Goal: Task Accomplishment & Management: Use online tool/utility

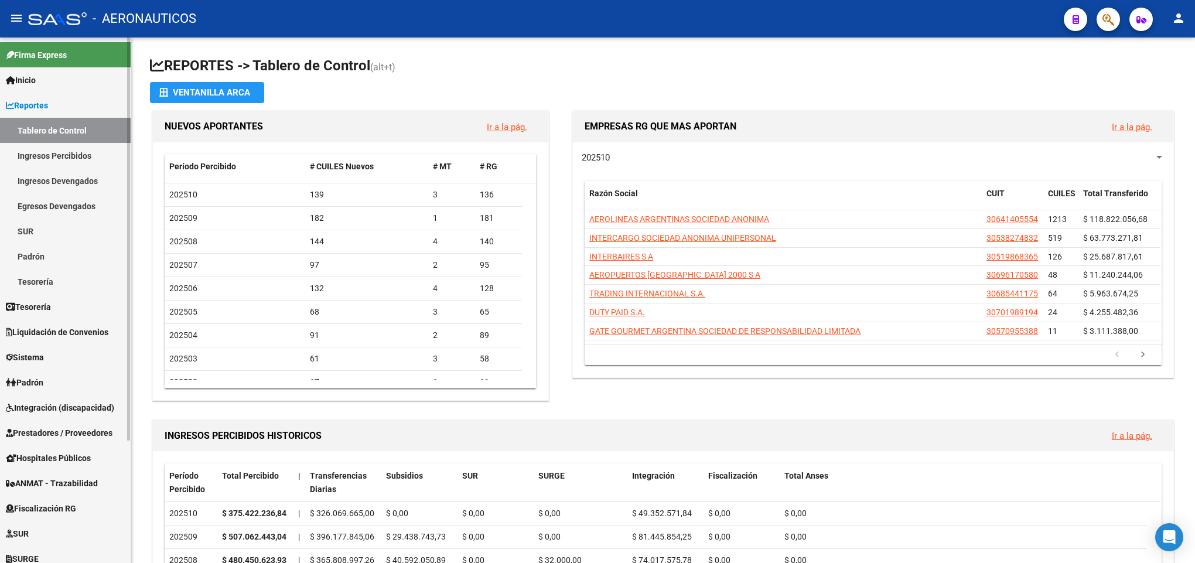
click at [73, 143] on link "Ingresos Percibidos" at bounding box center [65, 155] width 131 height 25
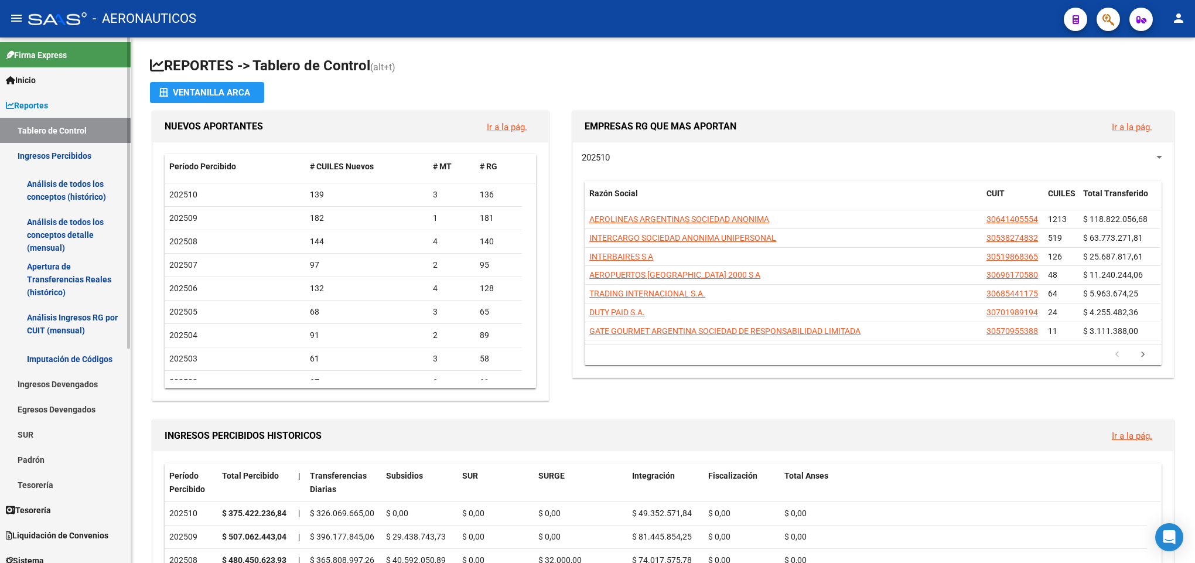
click at [76, 227] on link "Análisis de todos los conceptos detalle (mensual)" at bounding box center [65, 235] width 131 height 45
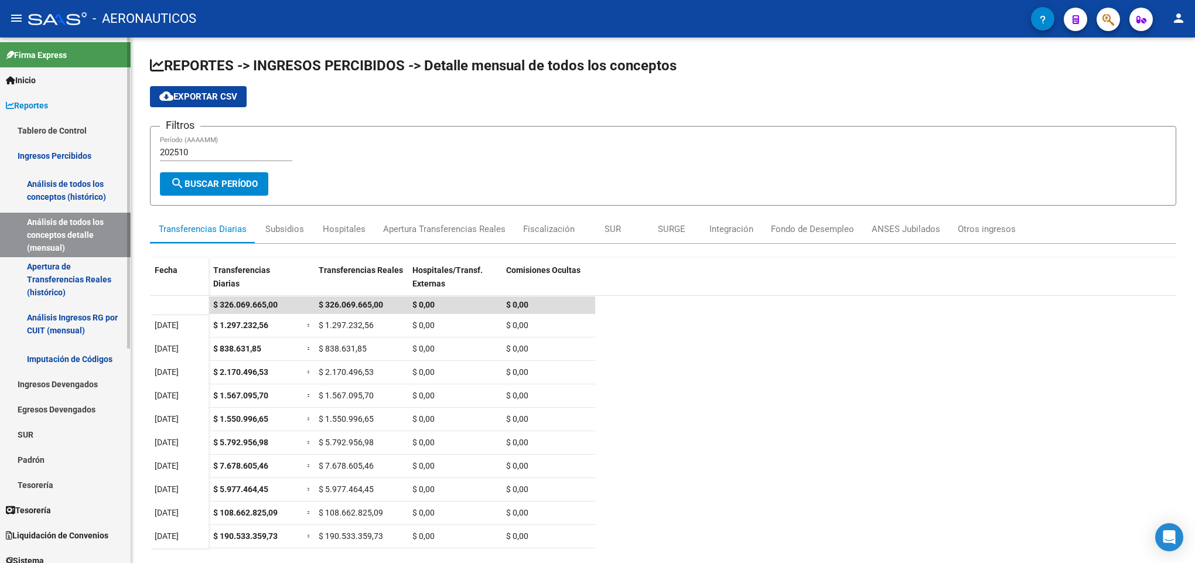
click at [52, 533] on span "Liquidación de Convenios" at bounding box center [57, 535] width 103 height 13
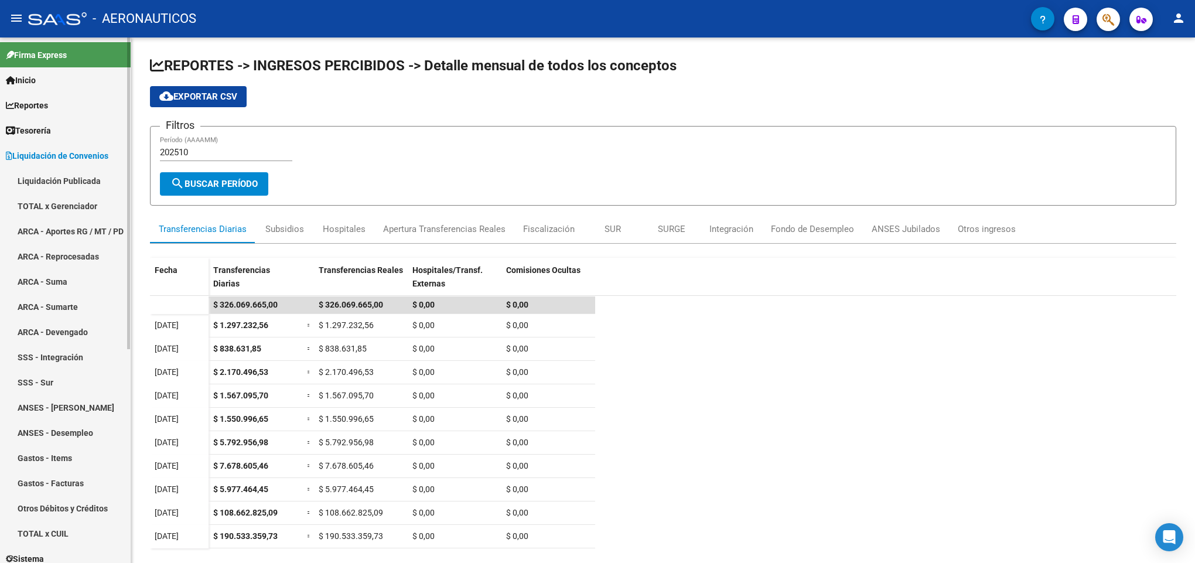
click at [76, 206] on link "TOTAL x Gerenciador" at bounding box center [65, 205] width 131 height 25
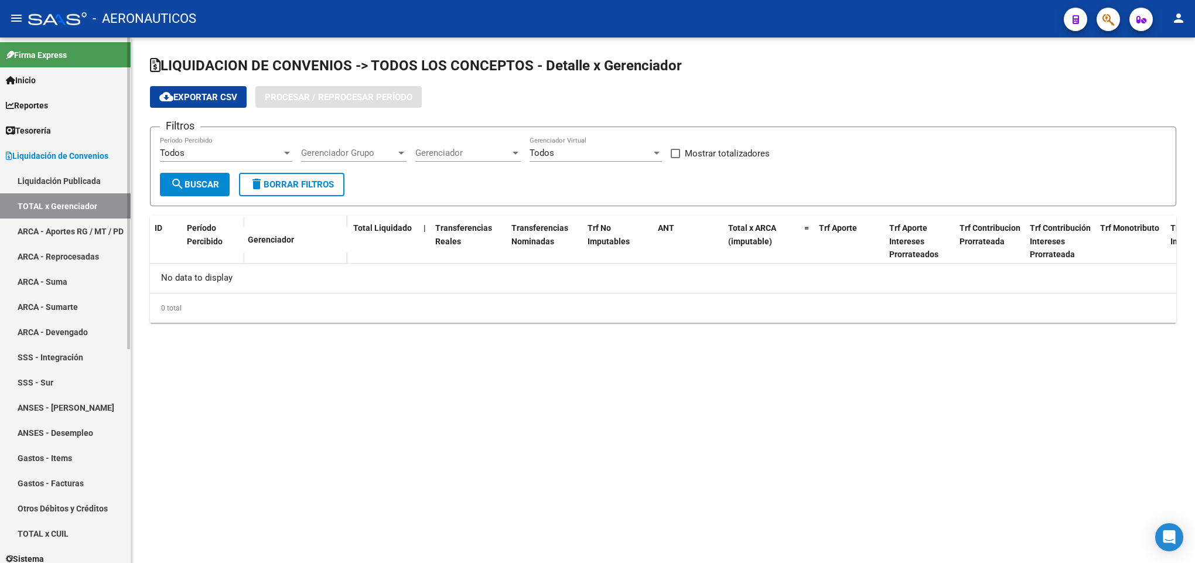
checkbox input "true"
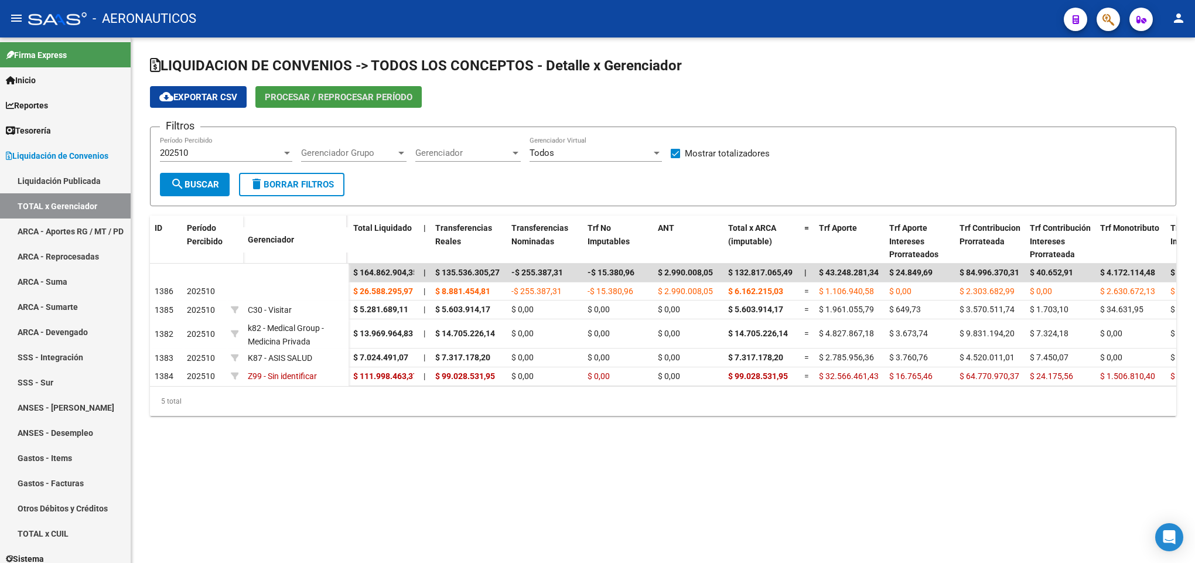
click at [355, 98] on span "Procesar / Reprocesar período" at bounding box center [339, 97] width 148 height 11
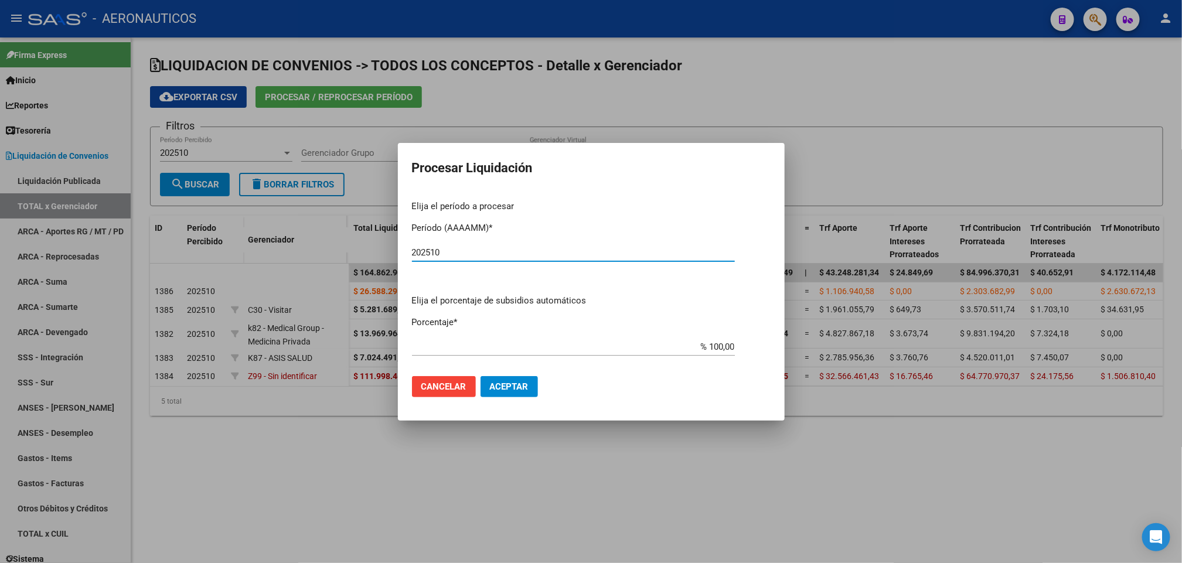
type input "202510"
click at [517, 383] on span "Aceptar" at bounding box center [509, 386] width 39 height 11
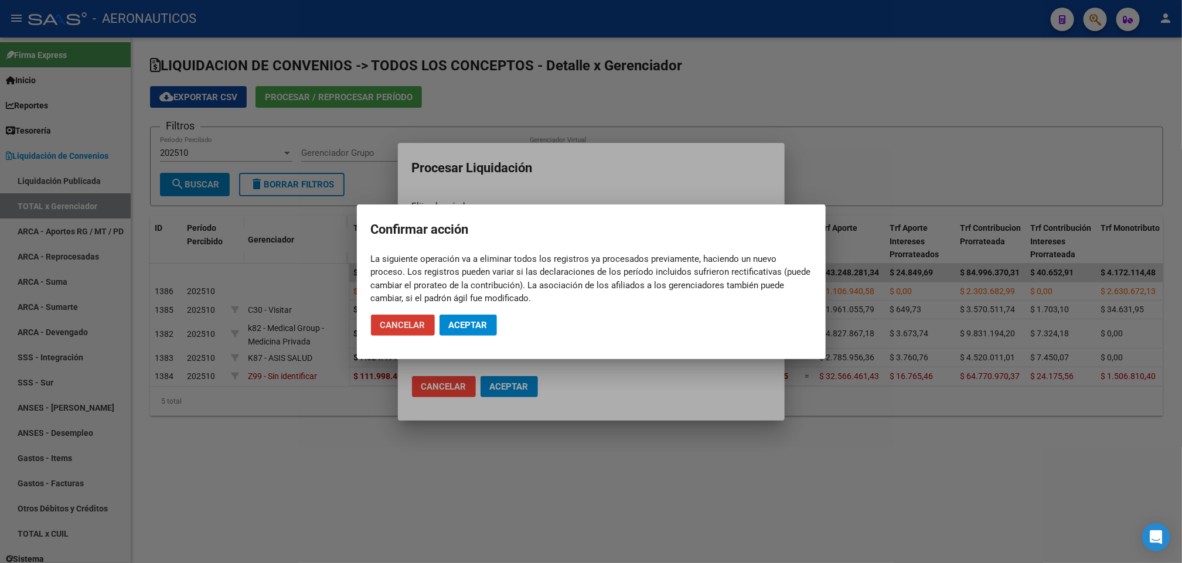
click at [449, 324] on span "Aceptar" at bounding box center [468, 325] width 39 height 11
